Goal: Information Seeking & Learning: Learn about a topic

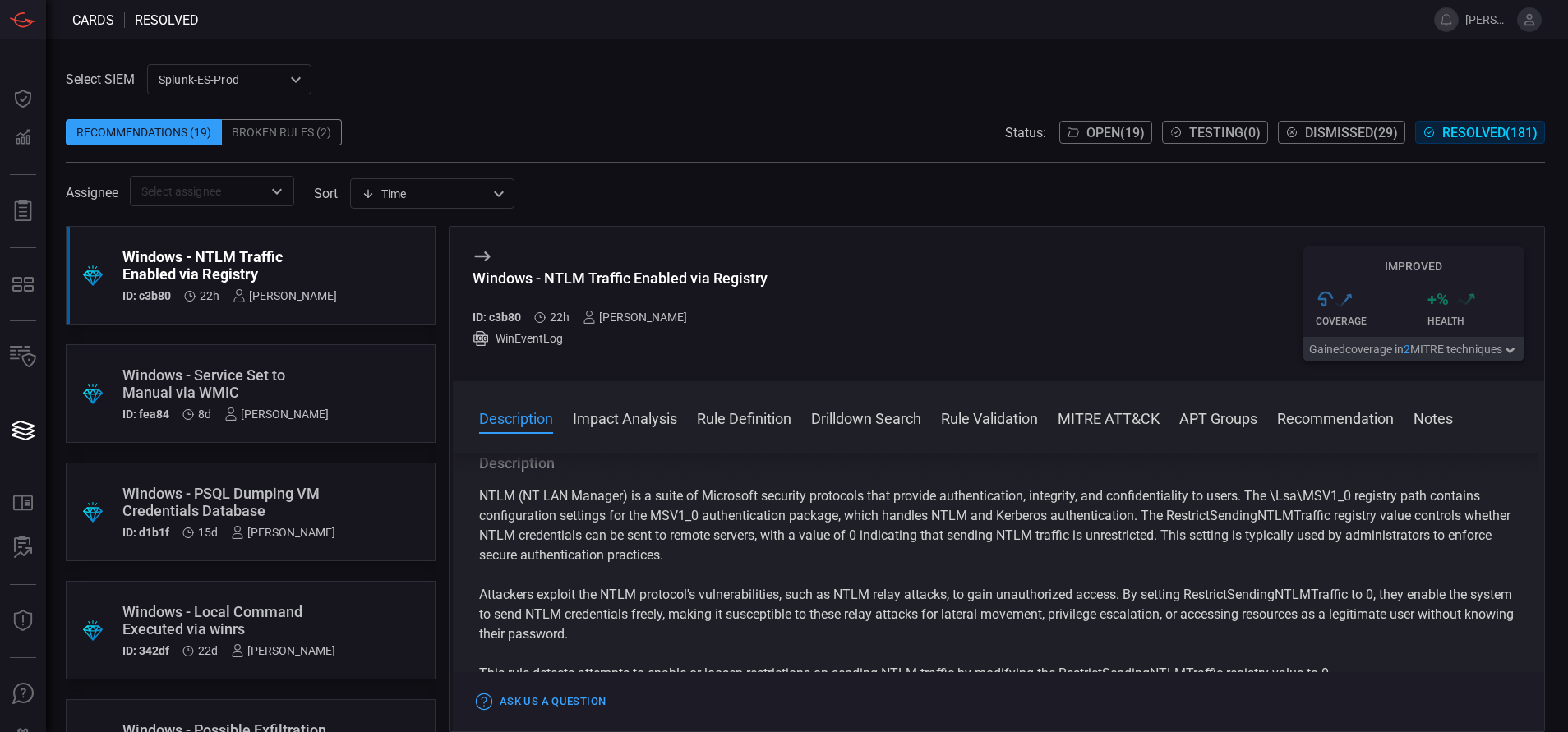
scroll to position [17, 0]
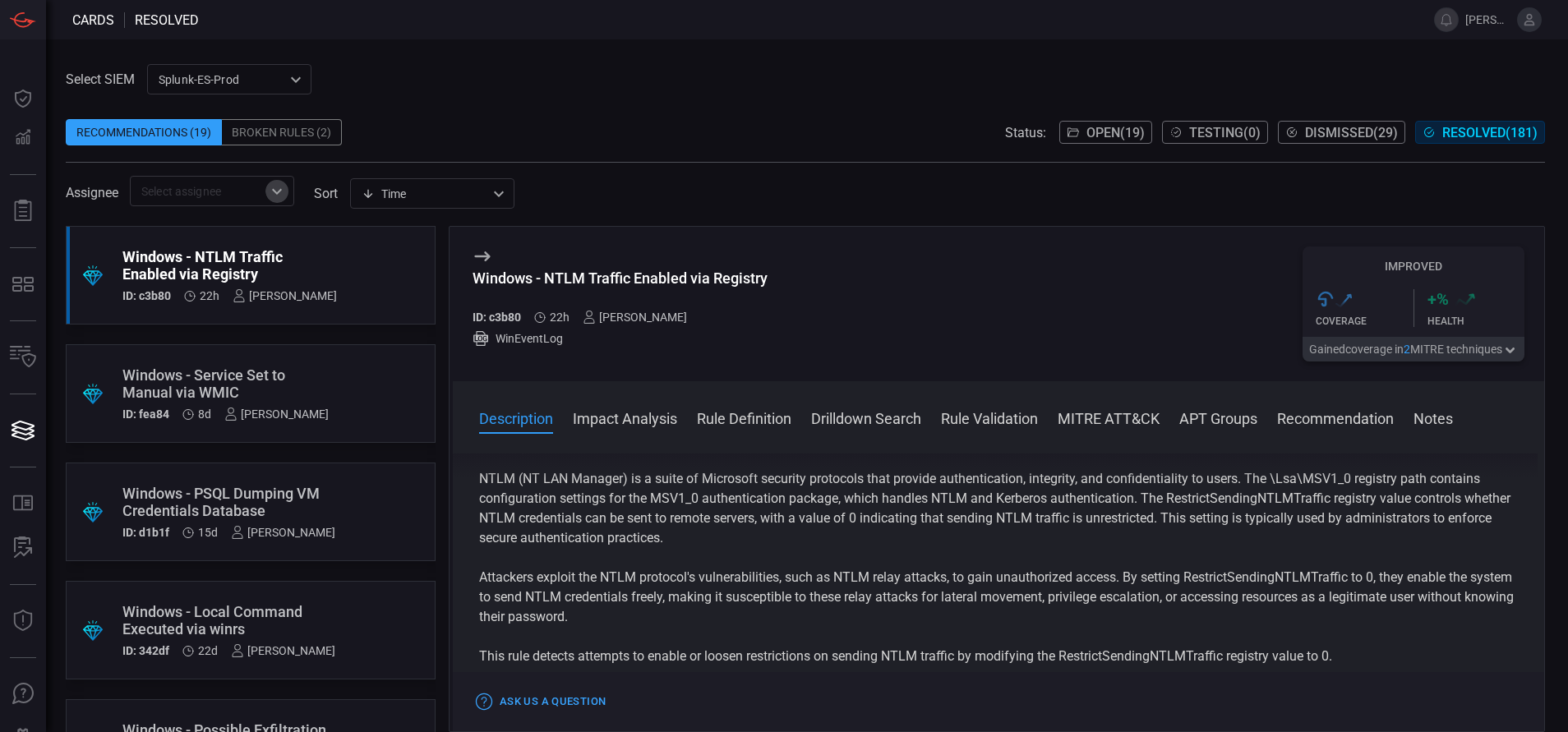
click at [273, 183] on icon "Open" at bounding box center [277, 192] width 20 height 20
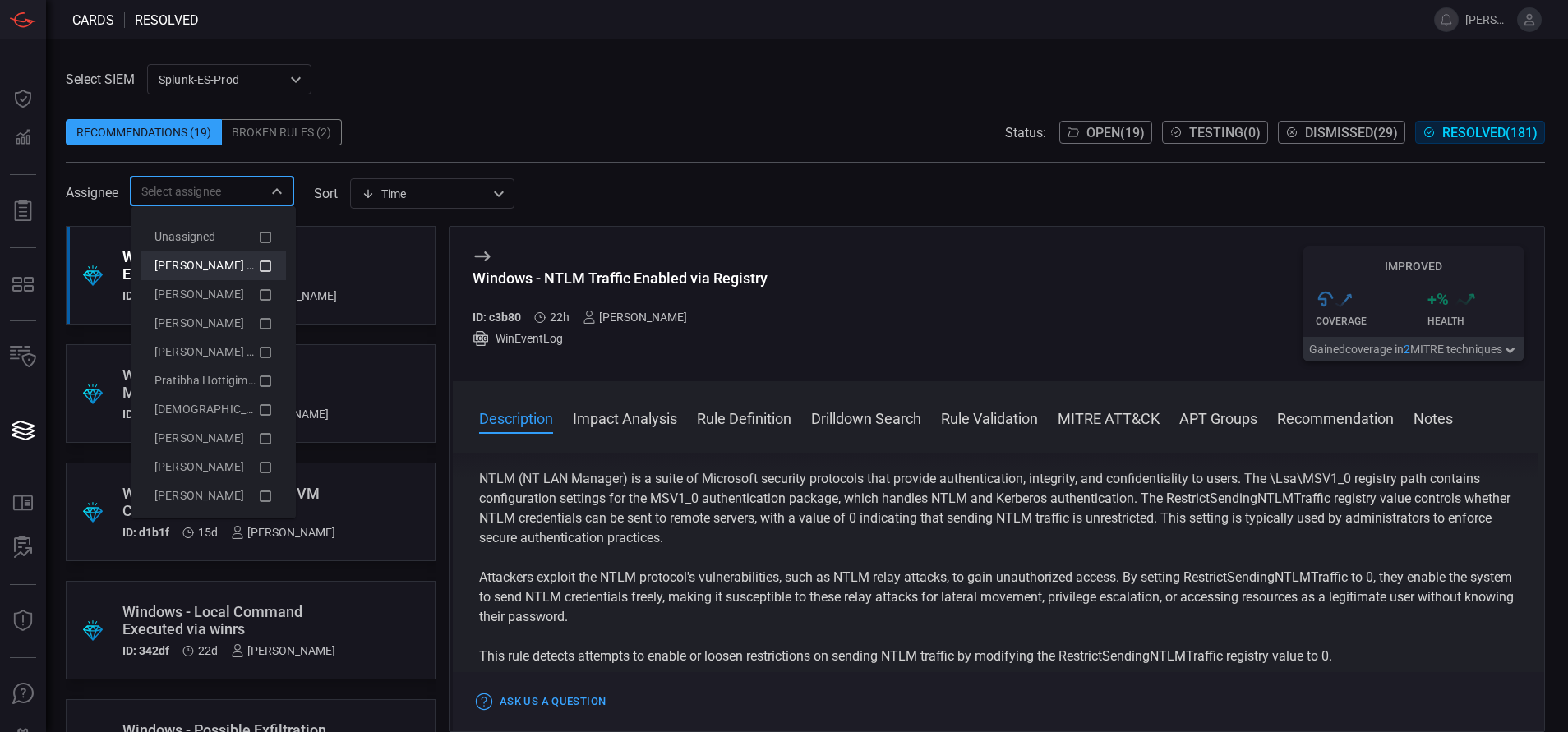
click at [260, 261] on icon at bounding box center [265, 266] width 12 height 12
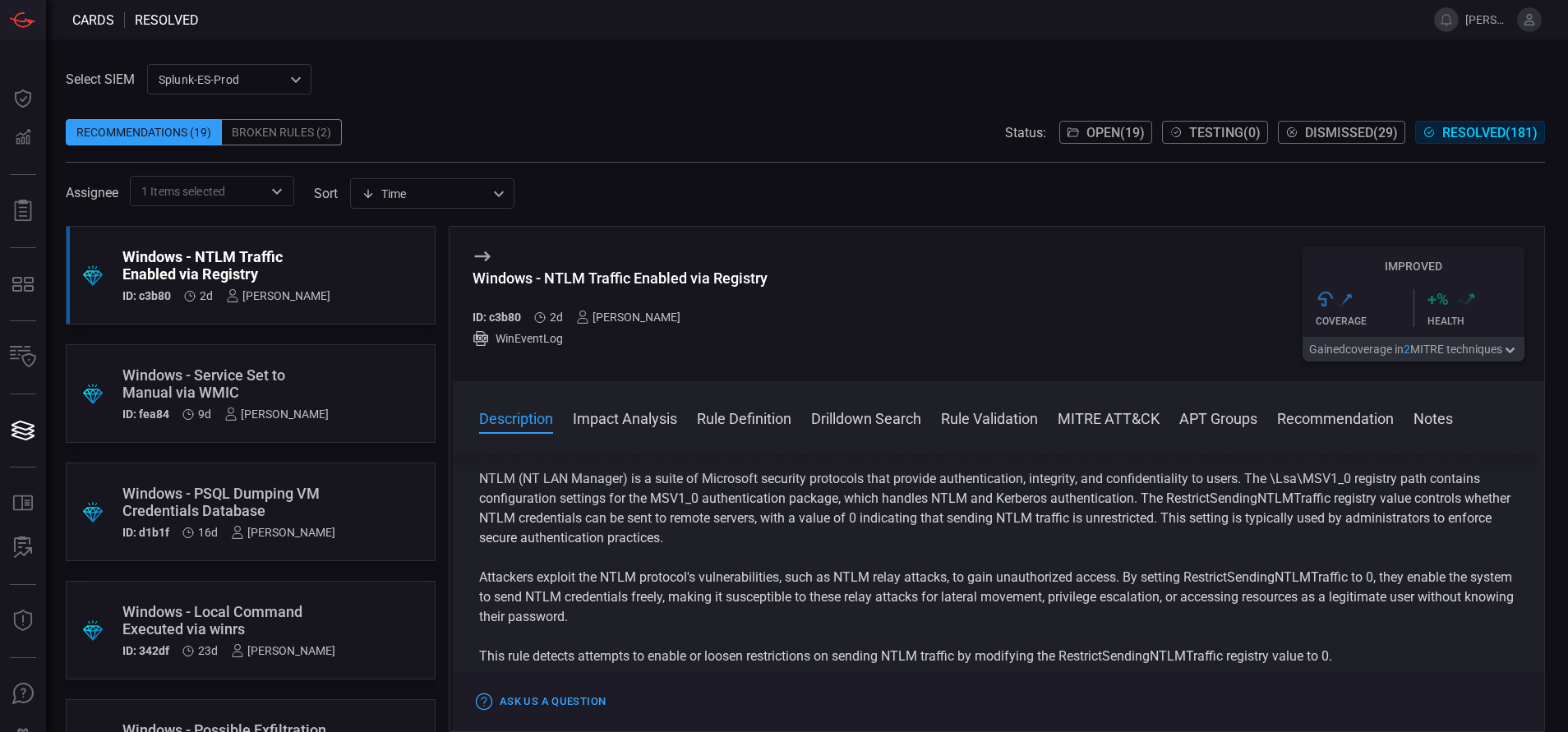
click at [587, 107] on span at bounding box center [805, 106] width 1479 height 24
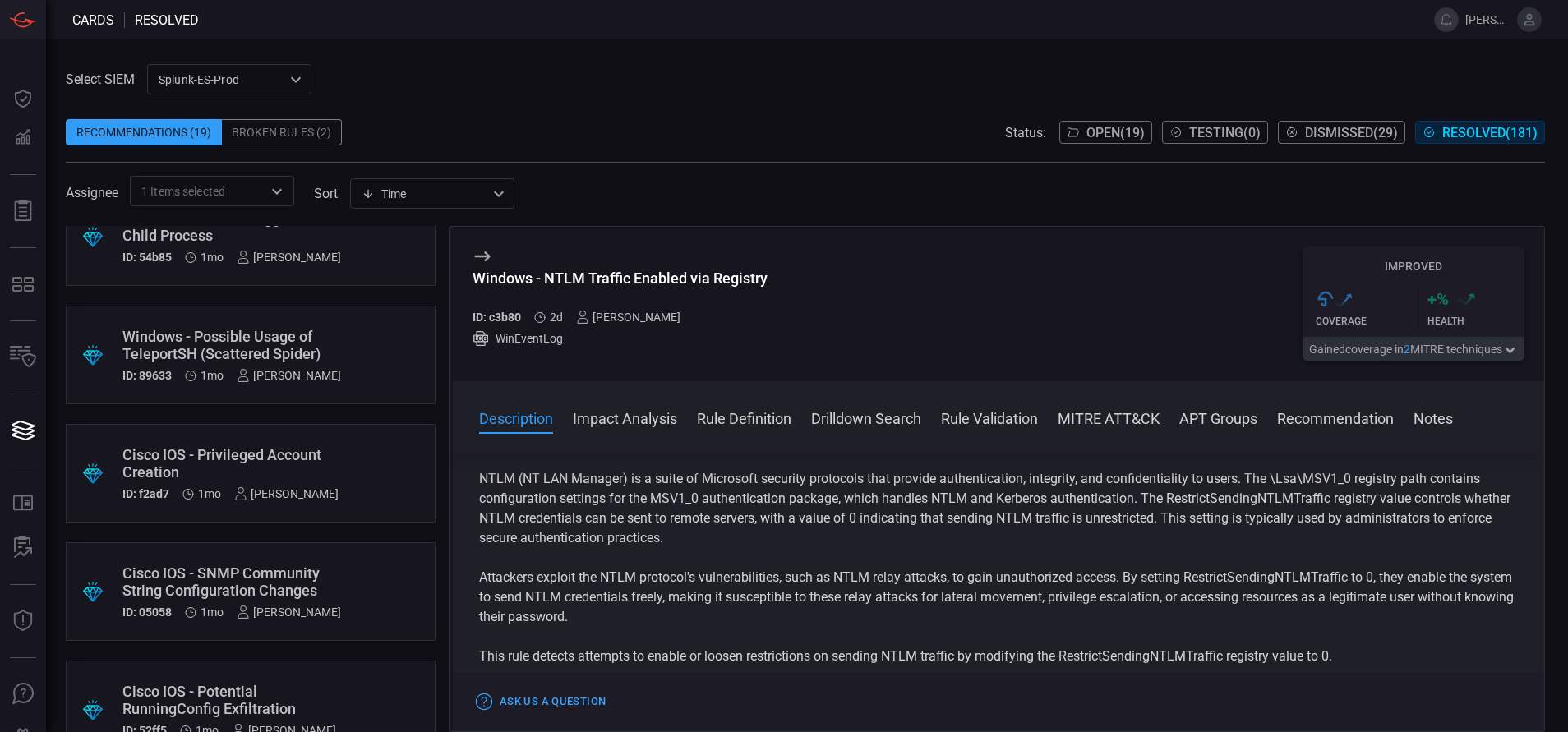
scroll to position [1222, 0]
click at [1089, 136] on span "Open ( 19 )" at bounding box center [1116, 132] width 58 height 15
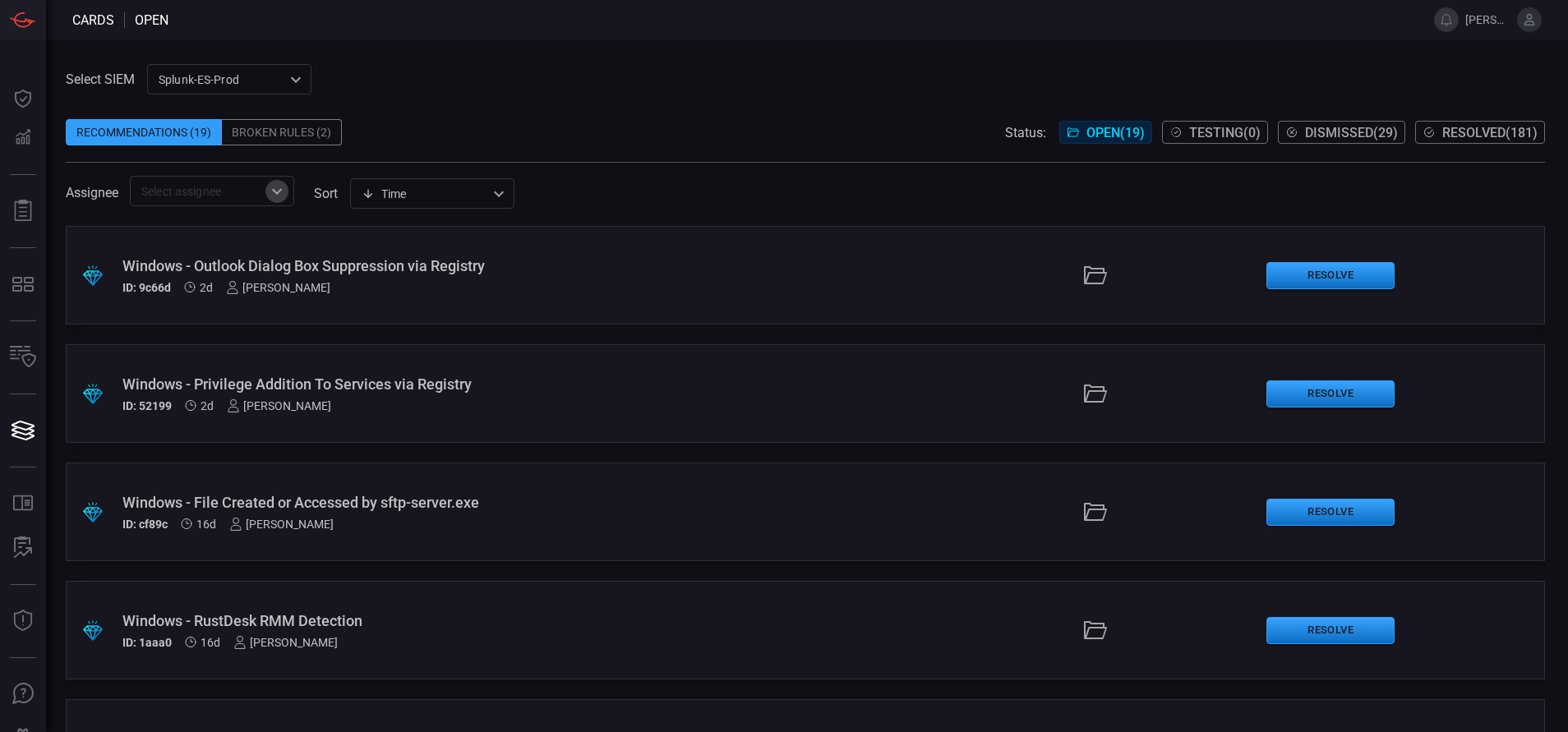
click at [282, 189] on icon "Open" at bounding box center [276, 191] width 10 height 5
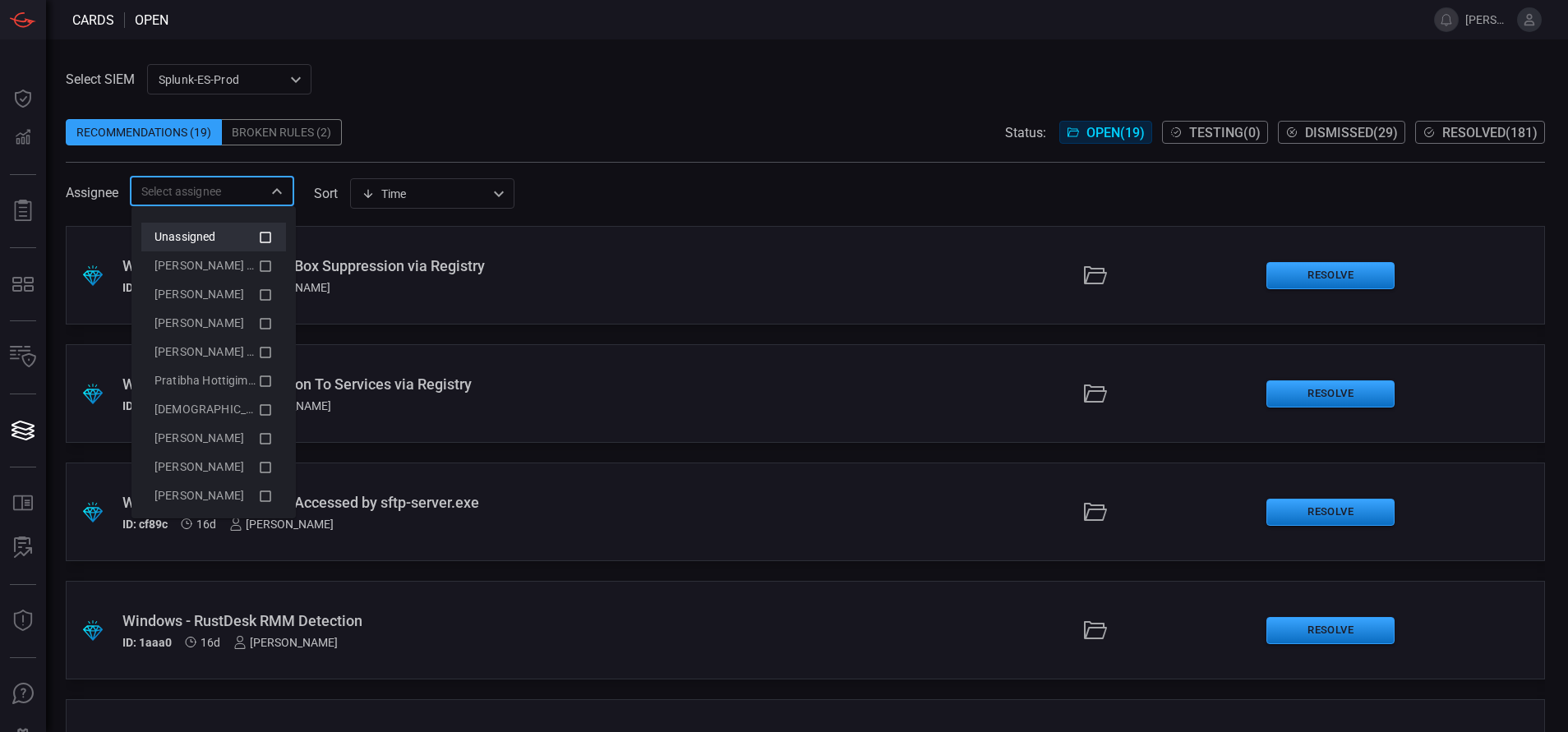
click at [258, 234] on icon at bounding box center [265, 237] width 14 height 20
click at [515, 62] on div "Select SIEM Splunk-ES-Prod 0faf634c-0f6c-403d-9a98-5f25c84e76aa ​ Recommendatio…" at bounding box center [807, 386] width 1522 height 692
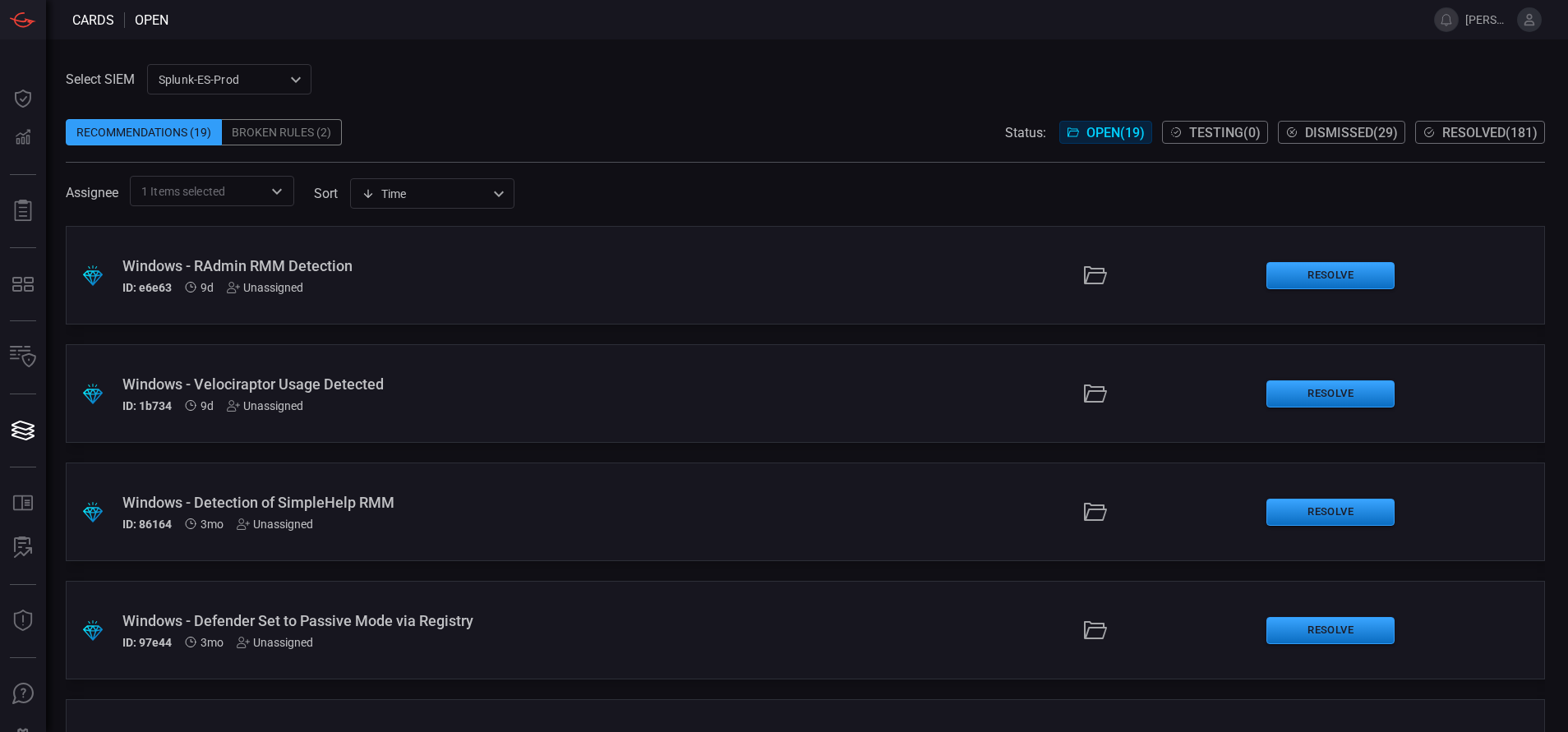
click at [389, 281] on div "ID: e6e63 9d Unassigned" at bounding box center [381, 287] width 517 height 13
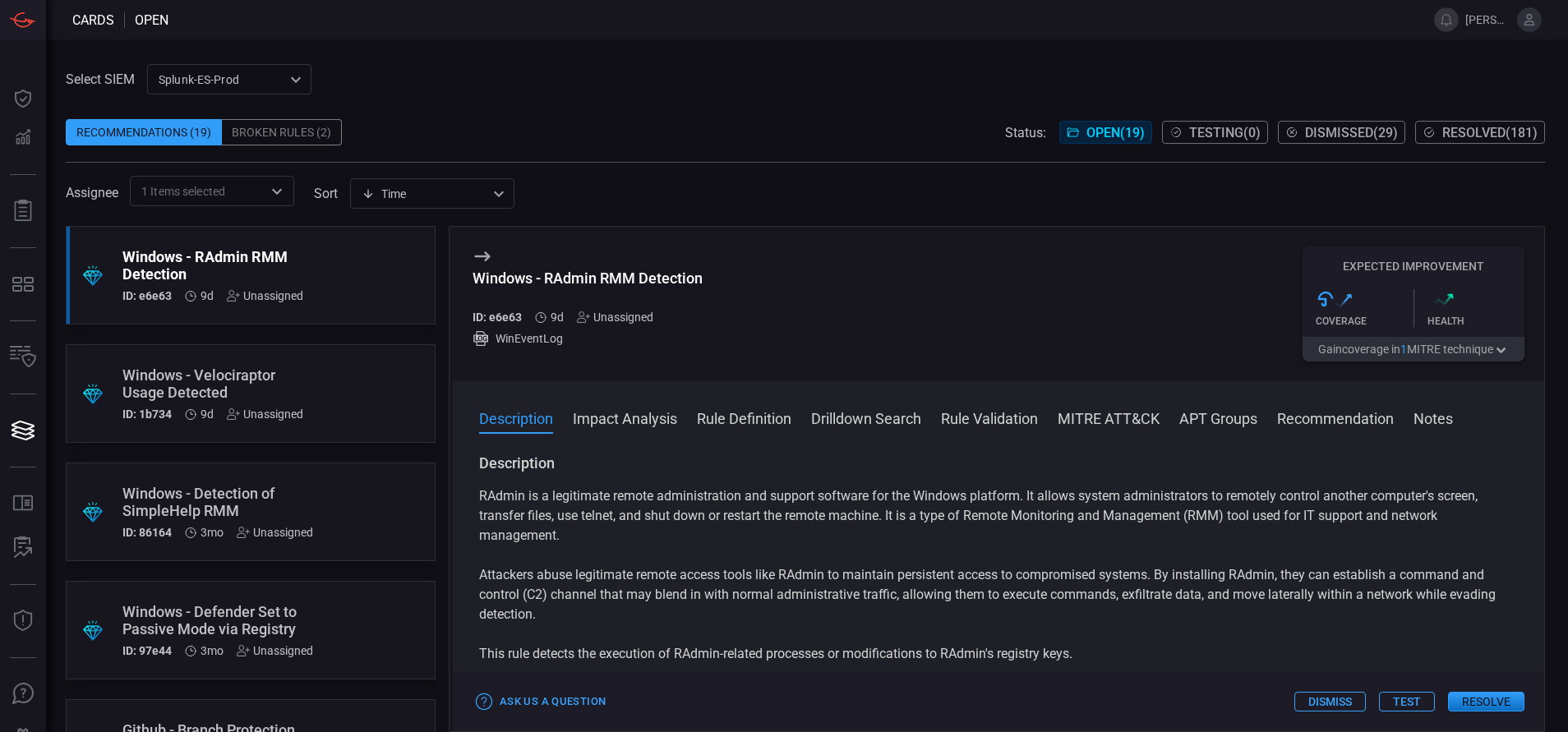
scroll to position [106, 0]
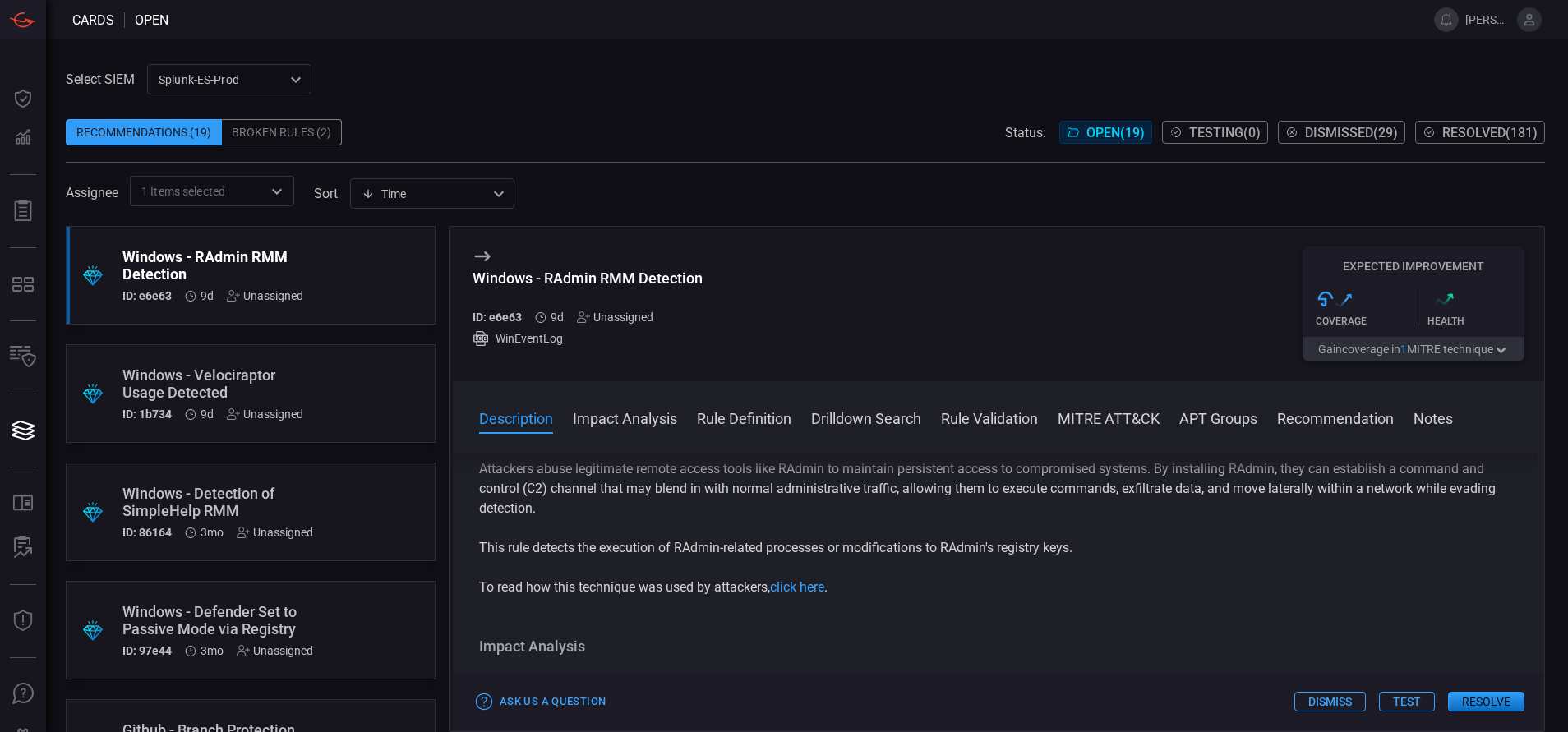
click at [746, 418] on button "Rule Definition" at bounding box center [744, 417] width 94 height 20
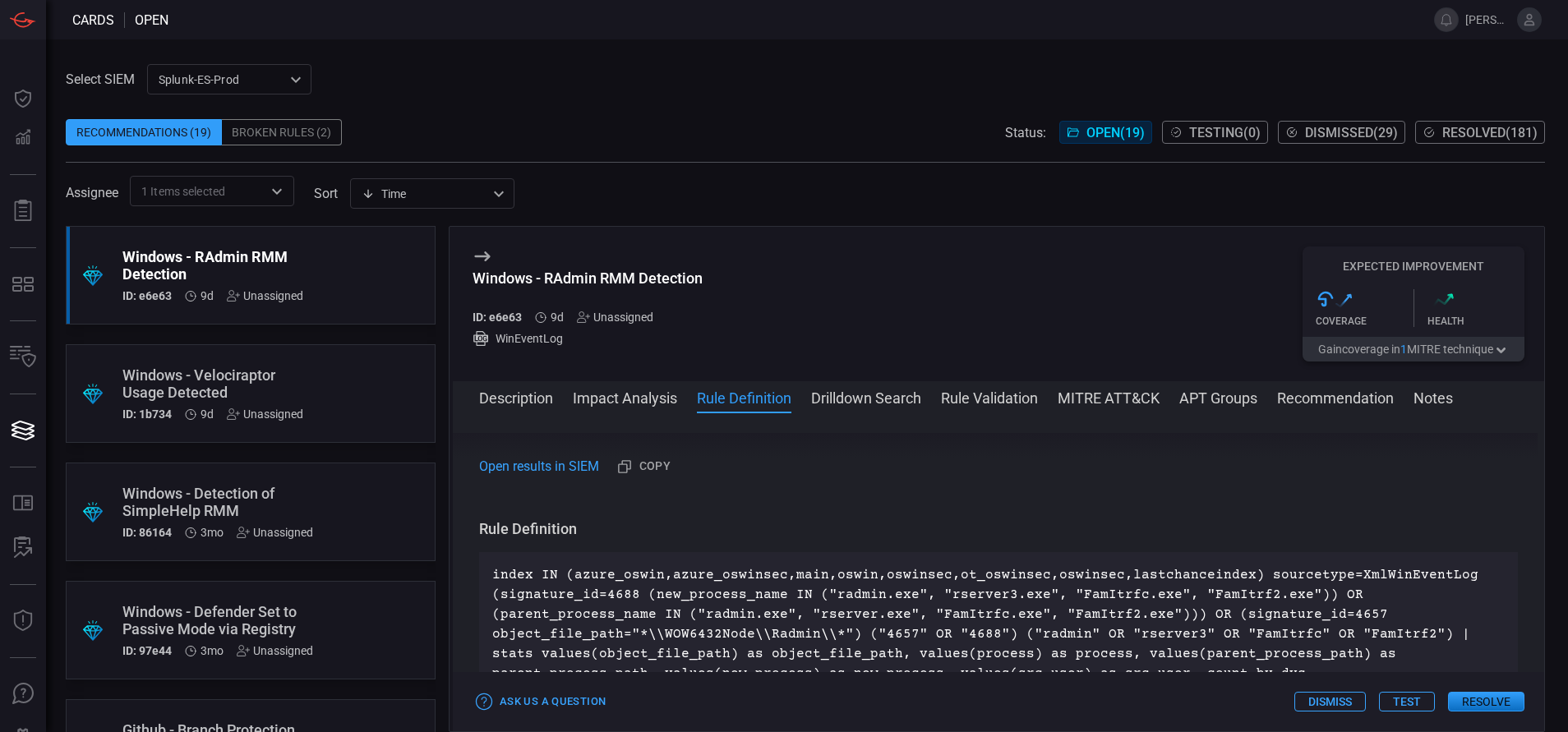
scroll to position [886, 0]
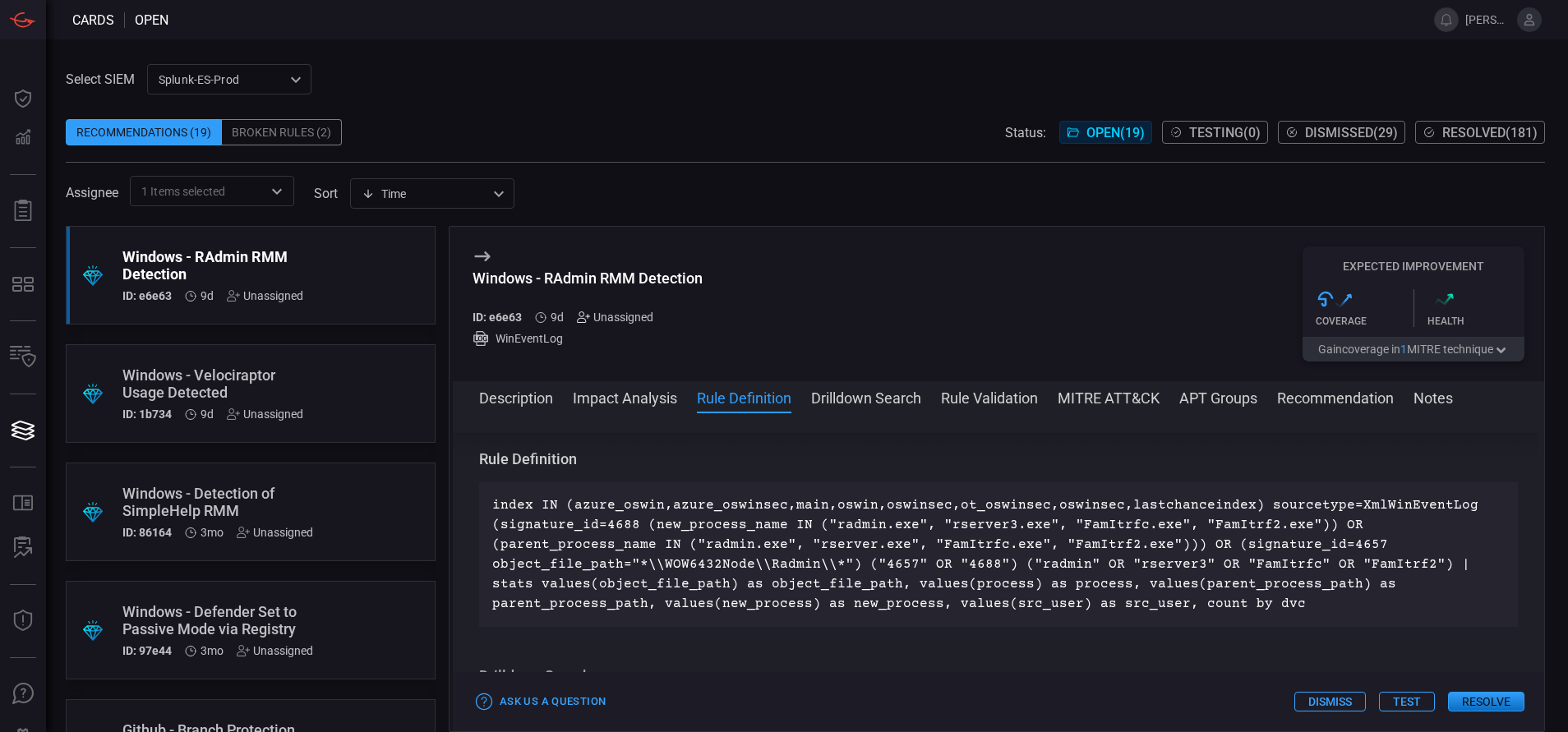
click at [581, 315] on icon at bounding box center [583, 317] width 13 height 13
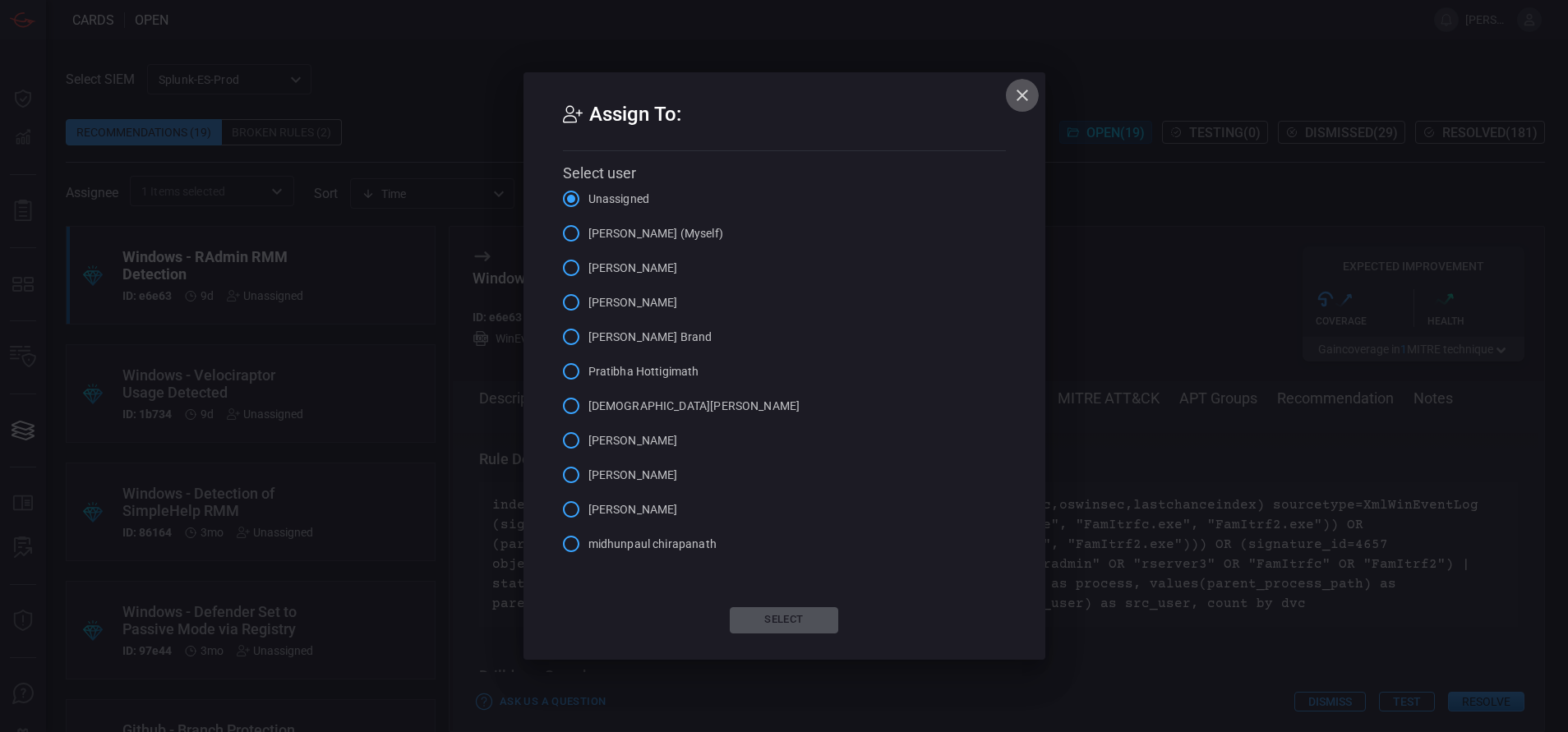
click at [1023, 87] on icon "button" at bounding box center [1023, 95] width 20 height 20
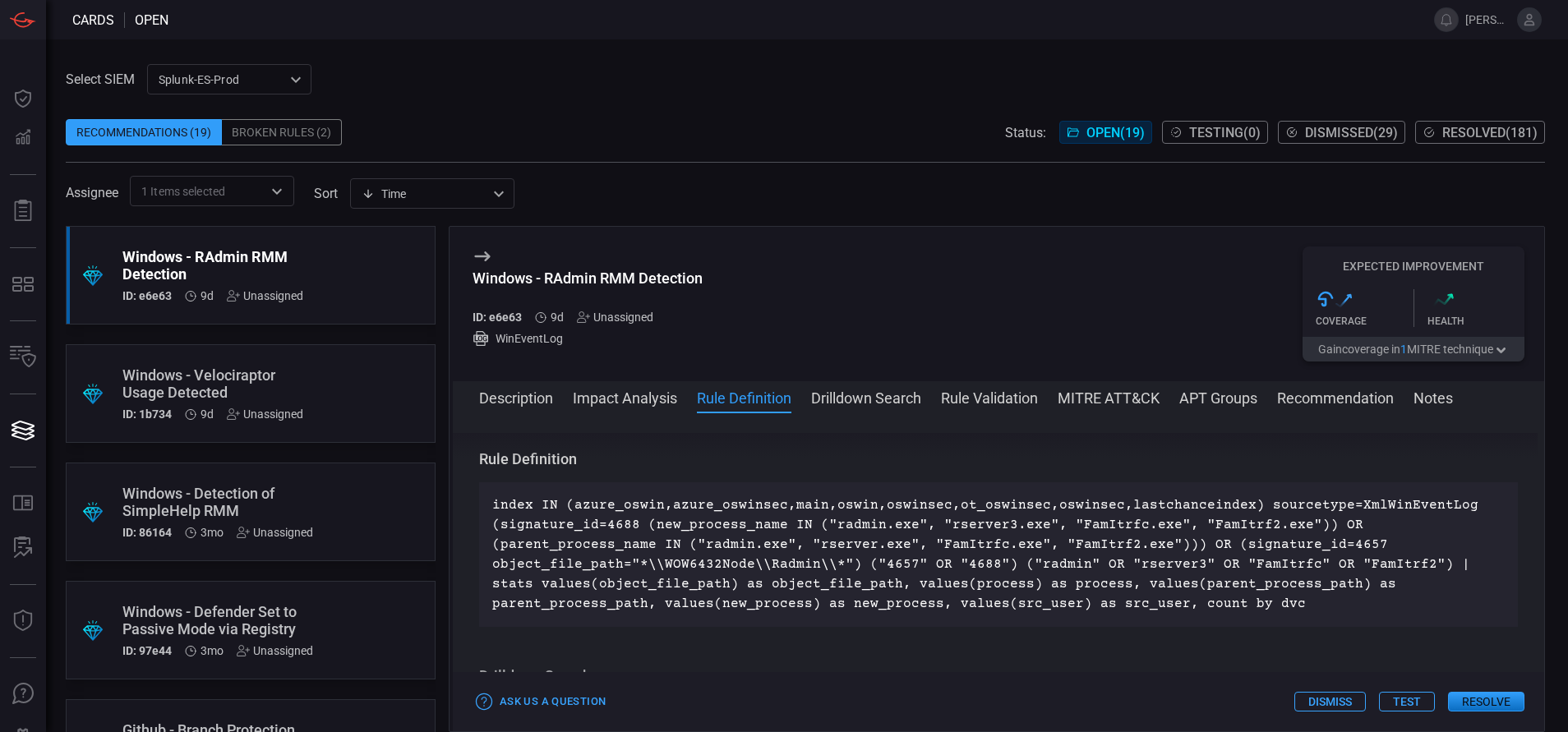
click at [334, 384] on div ".suggested_cards_icon{fill:url(#suggested_cards_icon);} Windows - Velociraptor …" at bounding box center [250, 394] width 370 height 99
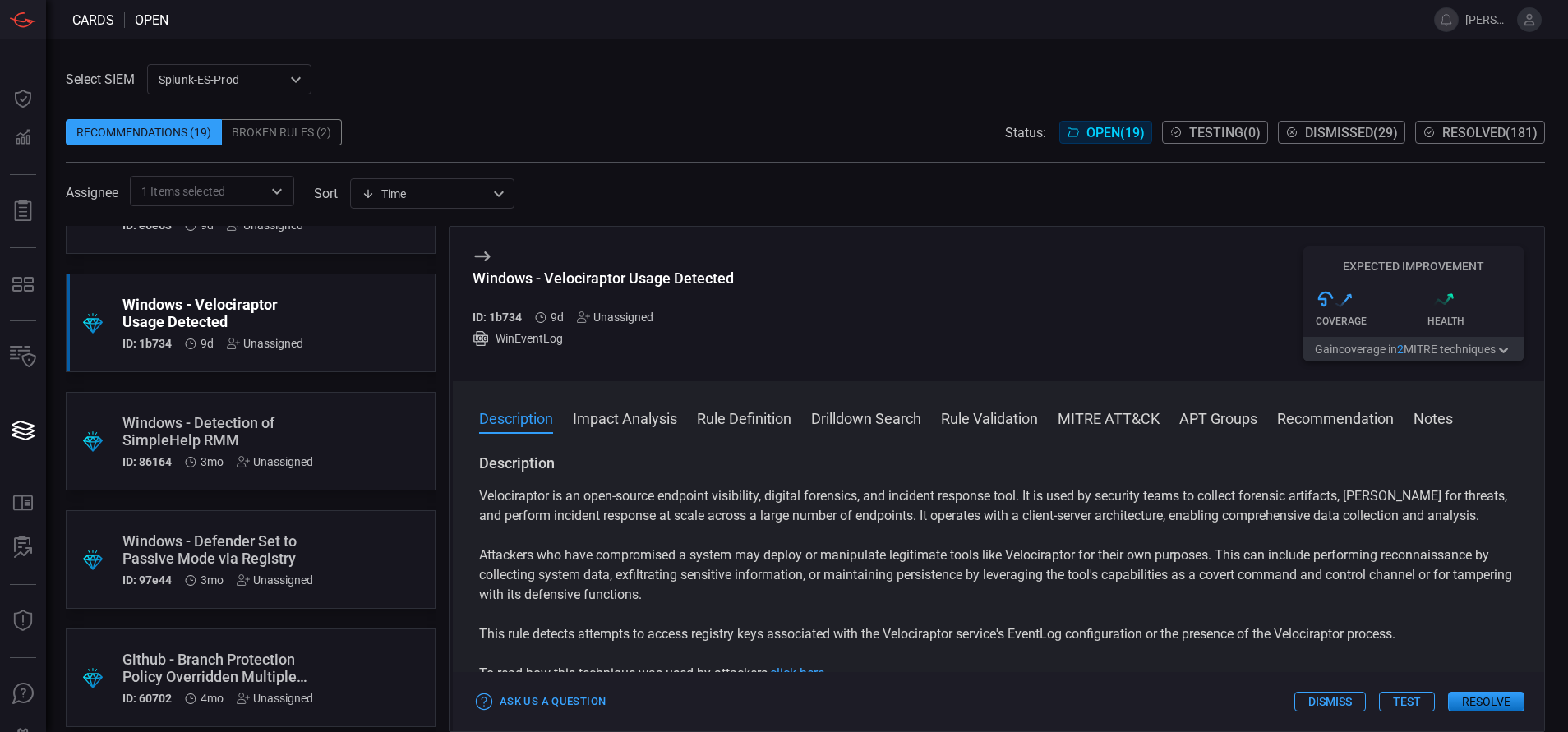
scroll to position [71, 0]
click at [743, 418] on button "Rule Definition" at bounding box center [744, 417] width 94 height 20
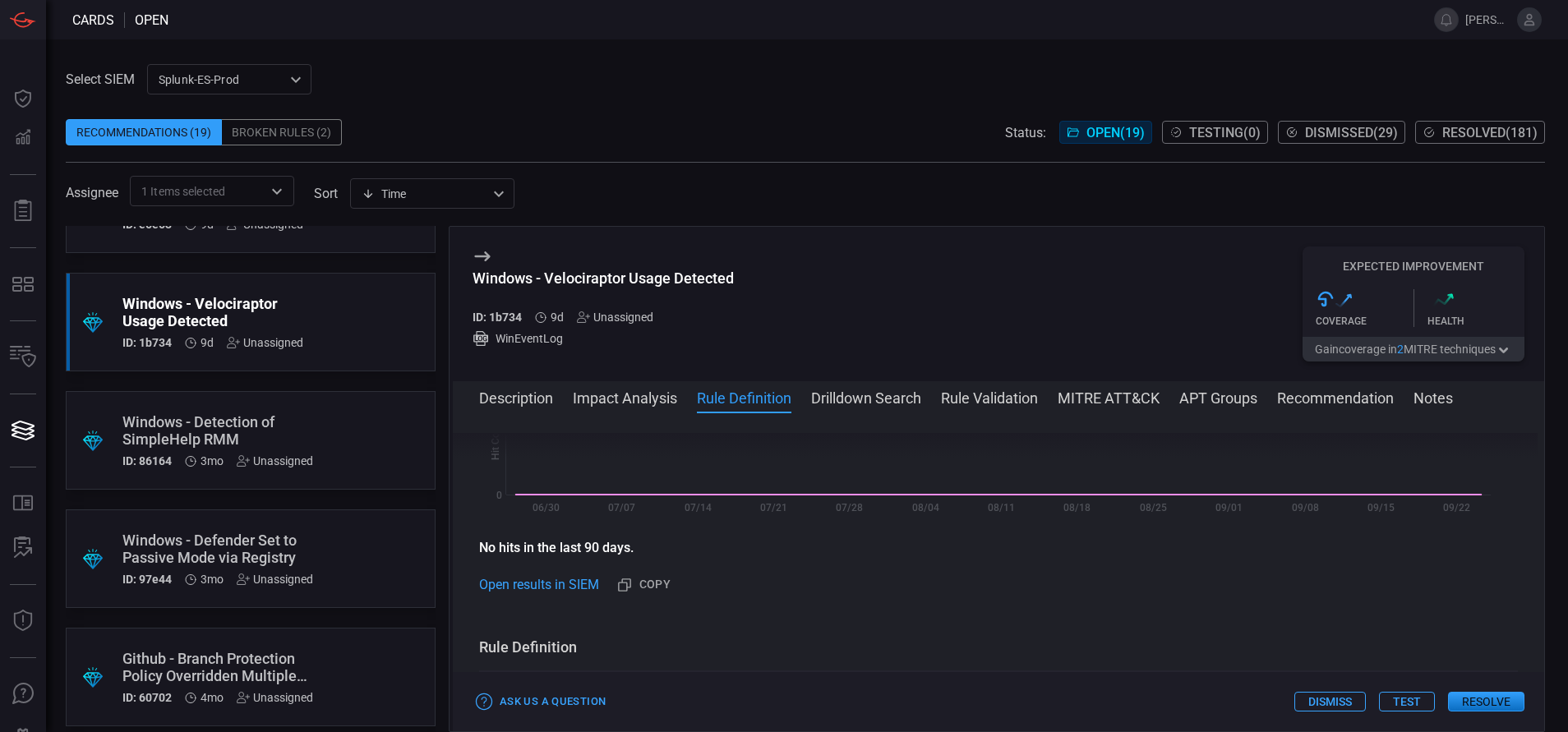
scroll to position [379, 0]
